Goal: Task Accomplishment & Management: Manage account settings

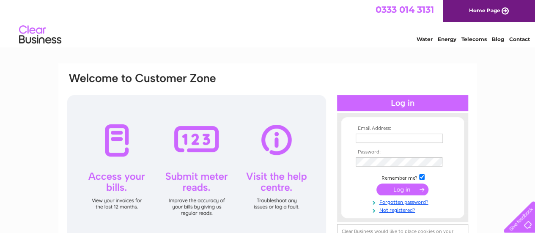
type input "johngrubystaylor@gmail.com"
click at [401, 192] on input "submit" at bounding box center [403, 190] width 52 height 12
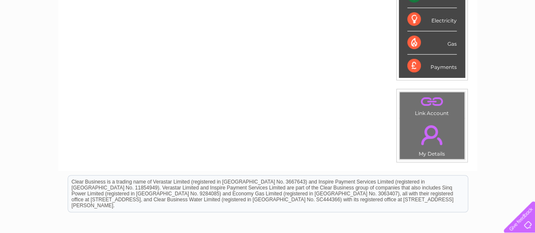
scroll to position [212, 0]
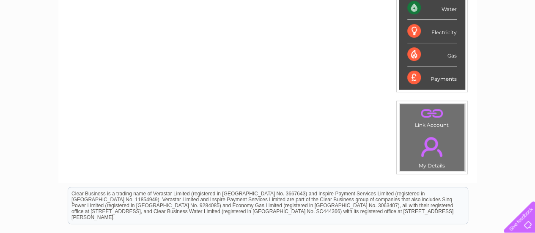
click at [433, 143] on link "." at bounding box center [432, 147] width 61 height 30
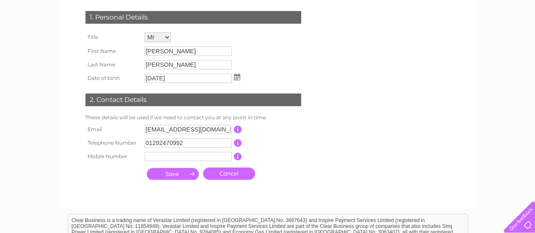
scroll to position [169, 0]
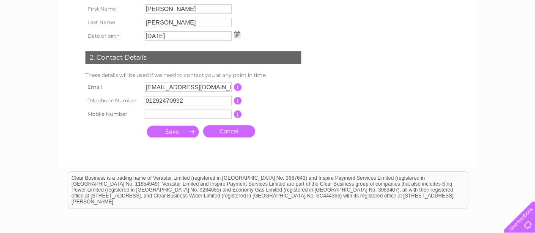
click at [172, 6] on input "[PERSON_NAME]" at bounding box center [188, 8] width 87 height 9
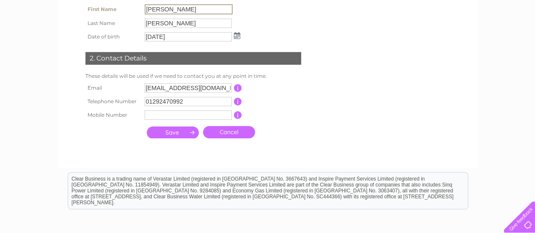
click at [175, 23] on input "[PERSON_NAME]" at bounding box center [188, 23] width 87 height 9
click at [174, 9] on input "[PERSON_NAME]" at bounding box center [189, 9] width 88 height 10
click at [210, 10] on input "[PERSON_NAME]" at bounding box center [189, 9] width 88 height 10
click at [196, 8] on input "[PERSON_NAME]" at bounding box center [189, 9] width 88 height 10
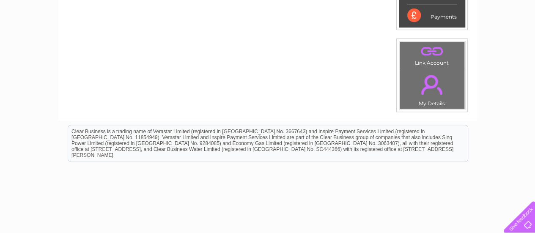
scroll to position [287, 0]
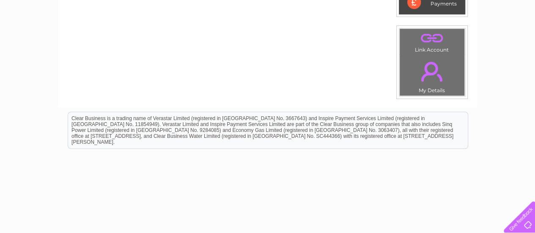
click at [430, 72] on link "." at bounding box center [432, 72] width 61 height 30
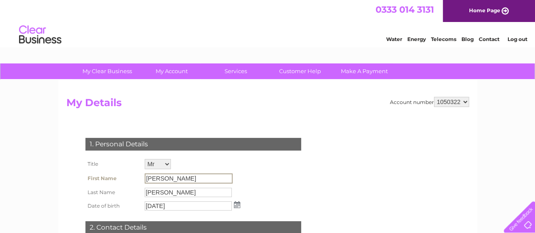
click at [169, 174] on input "[PERSON_NAME]" at bounding box center [189, 179] width 88 height 10
click at [186, 177] on input "[PERSON_NAME]" at bounding box center [189, 179] width 88 height 10
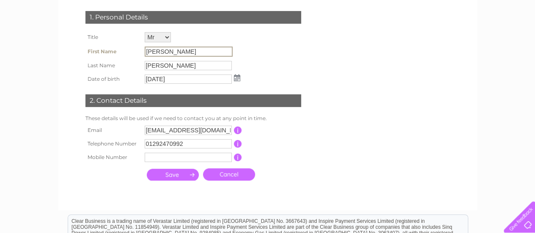
scroll to position [169, 0]
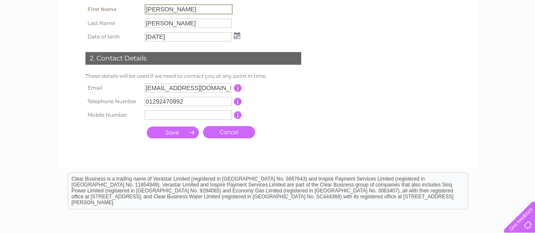
click at [200, 95] on tbody "Email [EMAIL_ADDRESS][DOMAIN_NAME] This should be a valid email address Telepho…" at bounding box center [196, 101] width 226 height 41
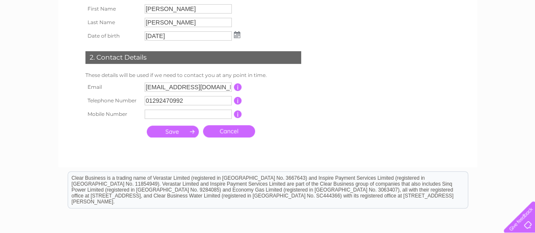
click at [239, 99] on input "button" at bounding box center [238, 101] width 8 height 8
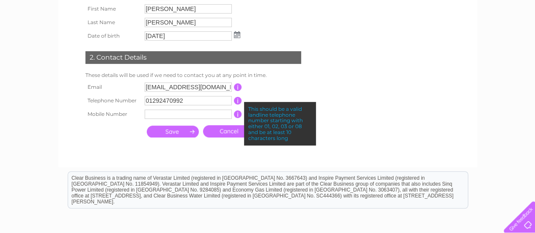
click at [210, 100] on input "01292470992" at bounding box center [188, 100] width 87 height 9
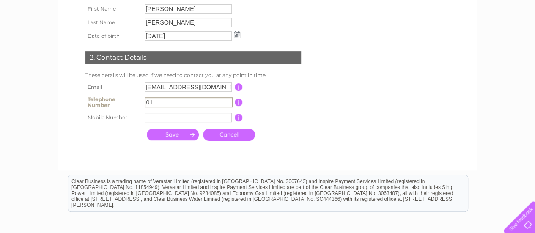
type input "0"
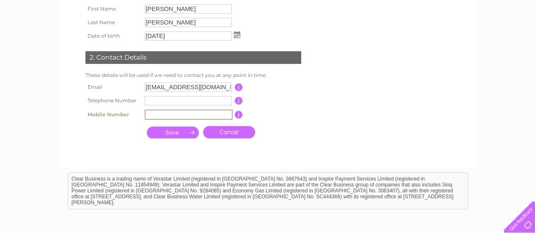
click at [176, 116] on input "text" at bounding box center [189, 115] width 88 height 10
type input "07962427100"
click at [186, 132] on input "submit" at bounding box center [173, 133] width 52 height 12
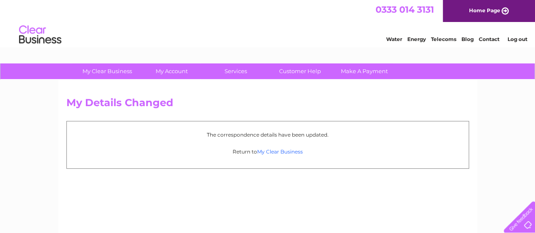
click at [283, 152] on link "My Clear Business" at bounding box center [280, 152] width 46 height 6
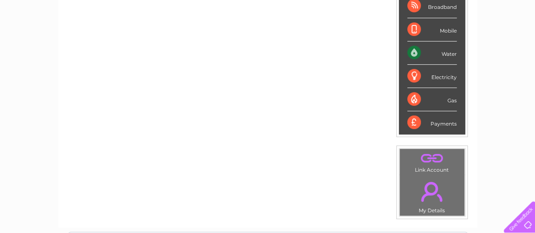
scroll to position [169, 0]
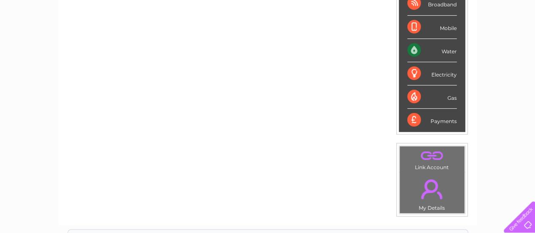
click at [435, 197] on link "." at bounding box center [432, 189] width 61 height 30
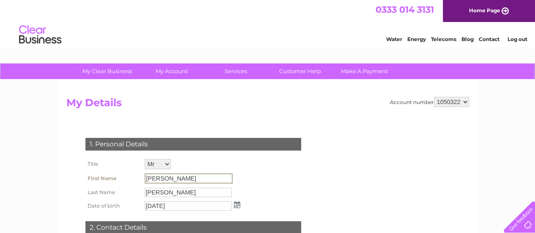
click at [171, 174] on input "[PERSON_NAME]" at bounding box center [189, 179] width 88 height 10
click at [163, 195] on input "[PERSON_NAME]" at bounding box center [189, 192] width 88 height 10
drag, startPoint x: 198, startPoint y: 192, endPoint x: 178, endPoint y: 192, distance: 20.3
click at [178, 192] on input "Taylor" at bounding box center [189, 192] width 88 height 10
drag, startPoint x: 172, startPoint y: 193, endPoint x: 140, endPoint y: 194, distance: 32.2
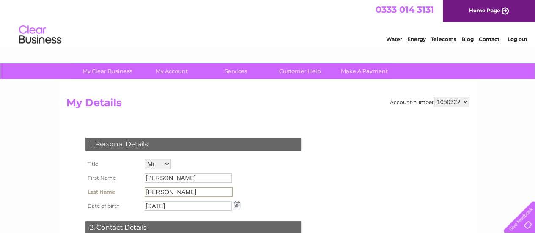
click at [140, 194] on tr "Last Name Taylor" at bounding box center [162, 192] width 159 height 14
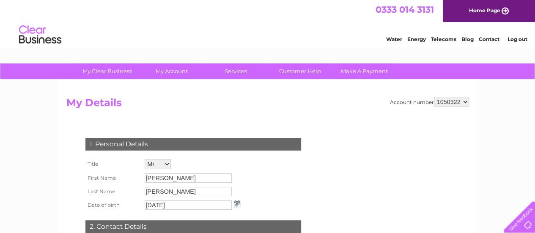
click at [234, 210] on td "12/01/2018" at bounding box center [193, 206] width 100 height 14
click at [237, 202] on img at bounding box center [237, 204] width 6 height 7
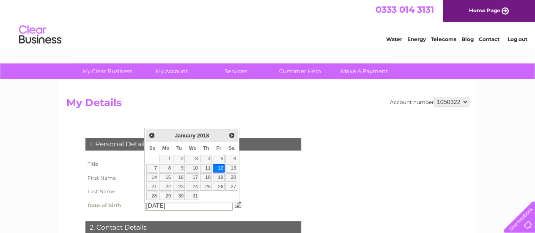
click at [272, 180] on div "1. Personal Details Title Mr Mrs Ms Miss Dr Rev Prof Other First Name John Last…" at bounding box center [194, 221] width 257 height 182
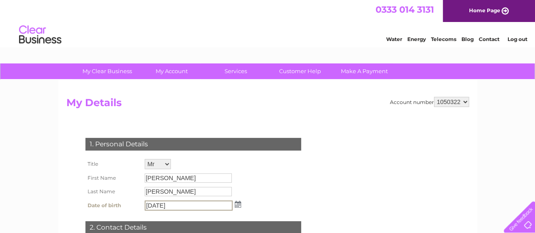
click at [204, 205] on input "12/01/2018" at bounding box center [189, 206] width 88 height 10
click at [206, 204] on input "12/01/2018" at bounding box center [189, 206] width 88 height 10
type input "1"
click at [337, 163] on form "Account number 1050322 My Details 1. Personal Details Title Mr Mrs Ms Miss Dr R…" at bounding box center [267, 213] width 403 height 232
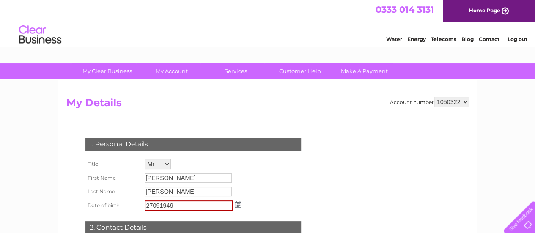
click at [238, 204] on img at bounding box center [238, 204] width 6 height 7
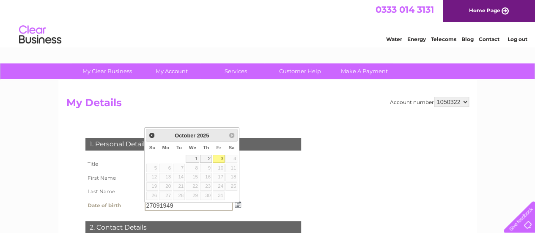
click at [216, 209] on input "27091949" at bounding box center [189, 206] width 88 height 10
drag, startPoint x: 201, startPoint y: 208, endPoint x: 127, endPoint y: 206, distance: 74.5
click at [127, 206] on tr "Date of birth 27091949" at bounding box center [163, 206] width 160 height 14
click at [151, 206] on input "27091949" at bounding box center [189, 206] width 88 height 10
click at [176, 205] on input "27091949" at bounding box center [189, 206] width 88 height 10
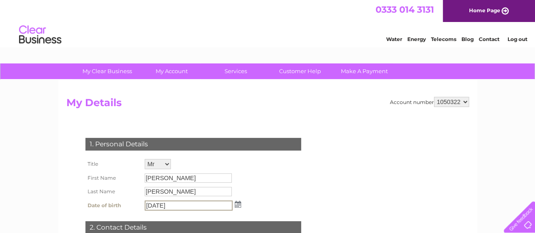
type input "27/09/1949"
click at [174, 189] on input "Taylor" at bounding box center [188, 191] width 87 height 9
click at [174, 189] on input "Taylor" at bounding box center [189, 192] width 88 height 10
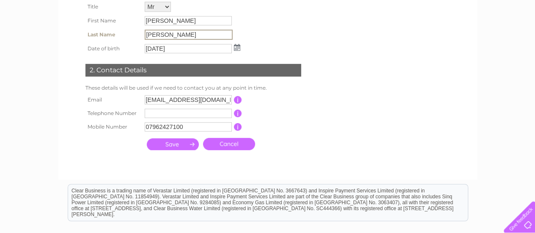
scroll to position [169, 0]
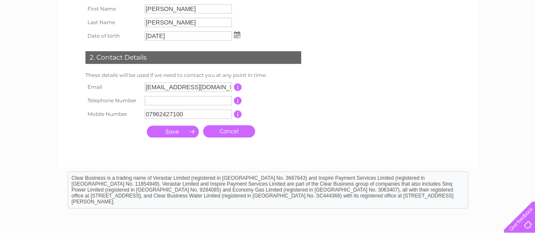
click at [176, 138] on input "submit" at bounding box center [173, 132] width 52 height 12
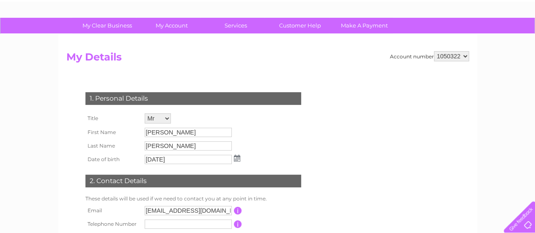
scroll to position [42, 0]
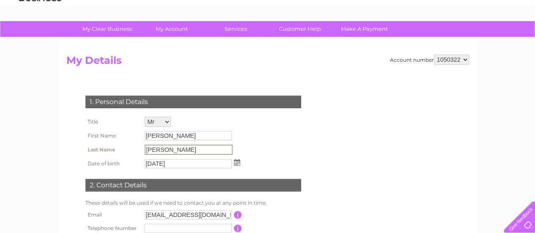
click at [218, 152] on input "[PERSON_NAME]" at bounding box center [189, 150] width 88 height 10
drag, startPoint x: 218, startPoint y: 152, endPoint x: 190, endPoint y: 49, distance: 106.7
click at [190, 49] on div "Account number 1050322 My Details 1. Personal Details Title Mr Mrs Ms Miss Dr R…" at bounding box center [267, 166] width 419 height 257
click at [185, 135] on input "[PERSON_NAME]" at bounding box center [189, 136] width 88 height 10
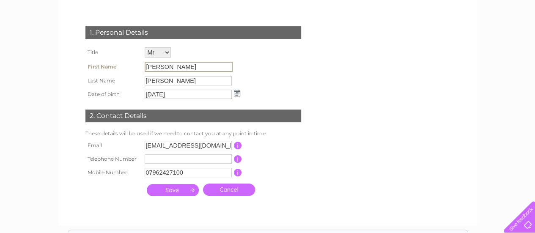
scroll to position [0, 0]
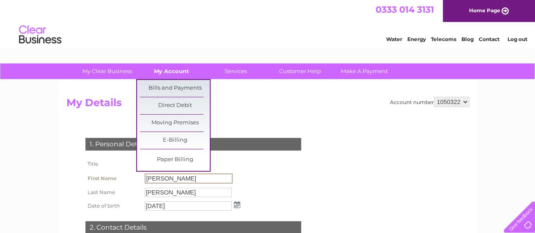
click at [176, 73] on link "My Account" at bounding box center [172, 71] width 70 height 16
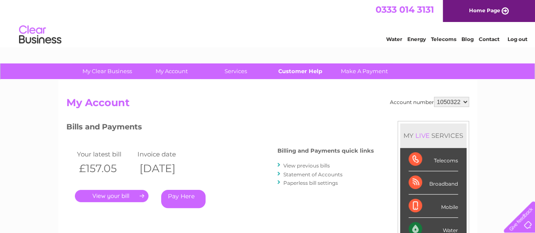
click at [312, 72] on link "Customer Help" at bounding box center [300, 71] width 70 height 16
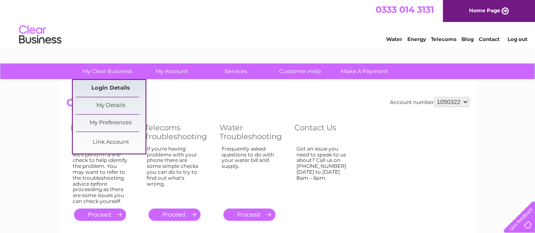
click at [110, 87] on link "Login Details" at bounding box center [111, 88] width 70 height 17
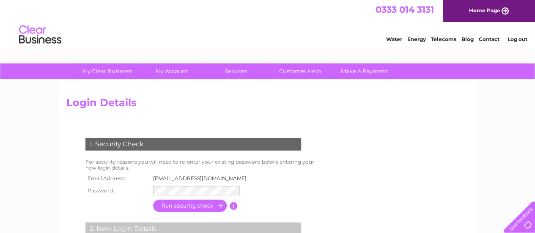
drag, startPoint x: 230, startPoint y: 178, endPoint x: 156, endPoint y: 182, distance: 74.2
click at [156, 182] on td "johngrubystaylor@gmail.com" at bounding box center [202, 178] width 103 height 11
click at [278, 192] on div "1. Security Check For security reasons you will need to re-enter your existing …" at bounding box center [194, 223] width 257 height 187
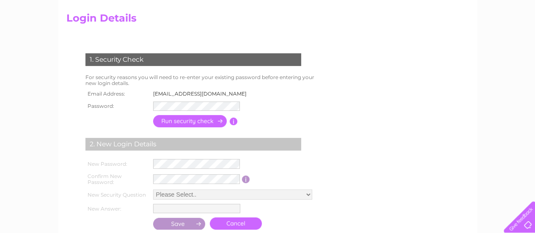
scroll to position [127, 0]
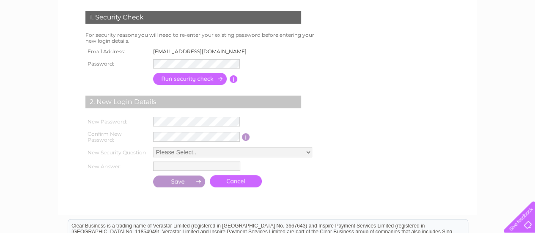
click at [303, 85] on td "Passwod must be at least 6 characters long" at bounding box center [272, 79] width 68 height 17
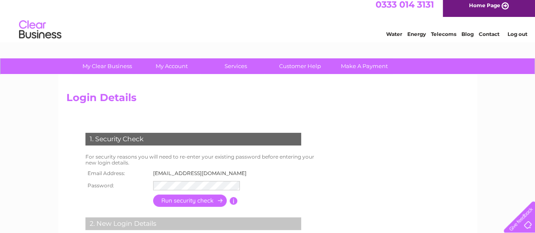
scroll to position [0, 0]
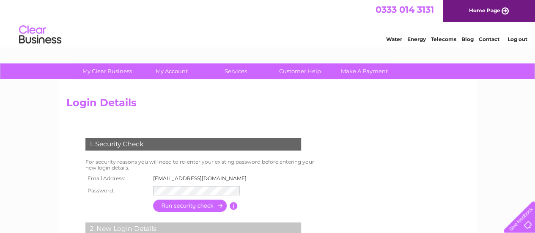
click at [224, 176] on td "johngrubystaylor@gmail.com" at bounding box center [202, 178] width 103 height 11
drag, startPoint x: 230, startPoint y: 178, endPoint x: 151, endPoint y: 177, distance: 78.7
click at [151, 177] on td "johngrubystaylor@gmail.com" at bounding box center [202, 178] width 103 height 11
click at [427, 188] on form "1. Security Check For security reasons you will need to re-enter your existing …" at bounding box center [267, 227] width 403 height 212
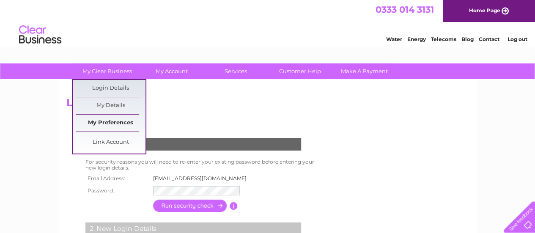
click at [118, 118] on link "My Preferences" at bounding box center [111, 123] width 70 height 17
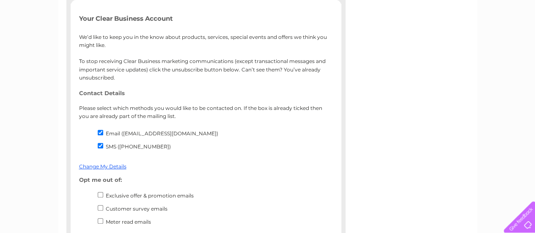
scroll to position [212, 0]
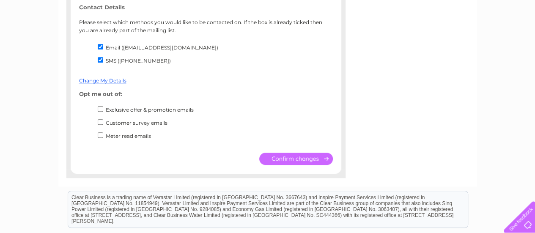
click at [316, 161] on input "submit" at bounding box center [296, 159] width 74 height 12
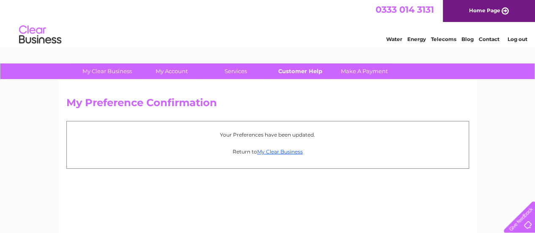
click at [315, 72] on link "Customer Help" at bounding box center [300, 71] width 70 height 16
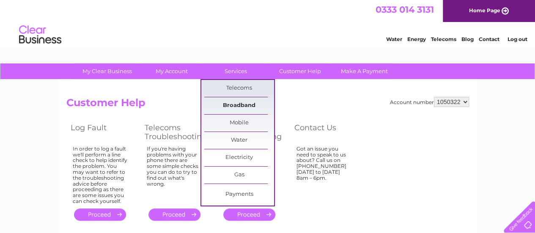
click at [235, 103] on link "Broadband" at bounding box center [239, 105] width 70 height 17
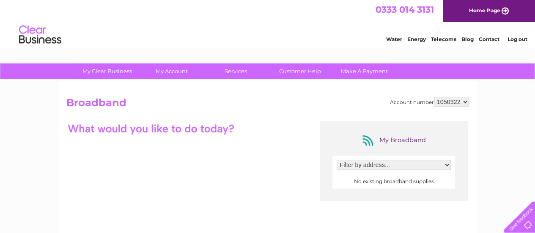
scroll to position [85, 0]
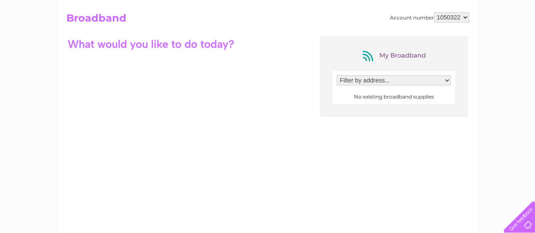
click at [414, 83] on select "Filter by address..." at bounding box center [394, 80] width 114 height 10
click at [350, 151] on div "My Broadband Filter by address... No existing broadband supplies" at bounding box center [267, 118] width 403 height 165
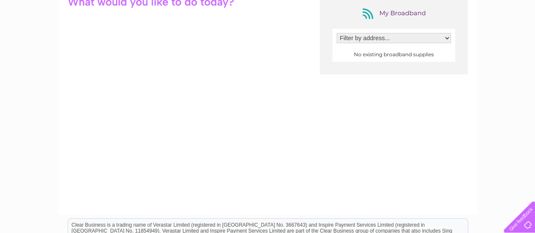
scroll to position [0, 0]
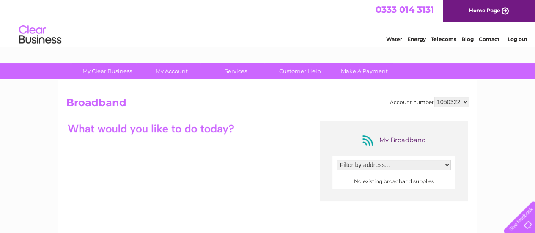
click at [403, 141] on div "My Broadband" at bounding box center [394, 141] width 68 height 14
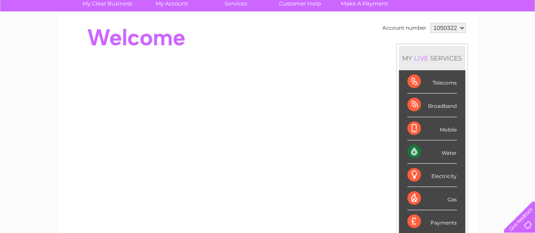
scroll to position [85, 0]
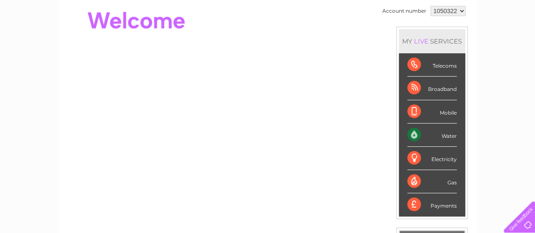
click at [426, 135] on div "Water" at bounding box center [433, 135] width 50 height 23
click at [419, 135] on div "Water" at bounding box center [433, 135] width 50 height 23
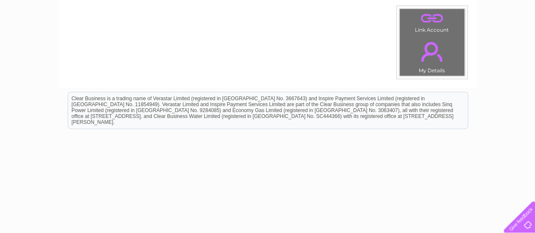
scroll to position [141, 0]
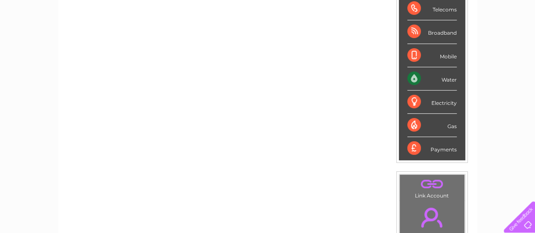
click at [415, 76] on div "Water" at bounding box center [433, 78] width 50 height 23
